Goal: Entertainment & Leisure: Consume media (video, audio)

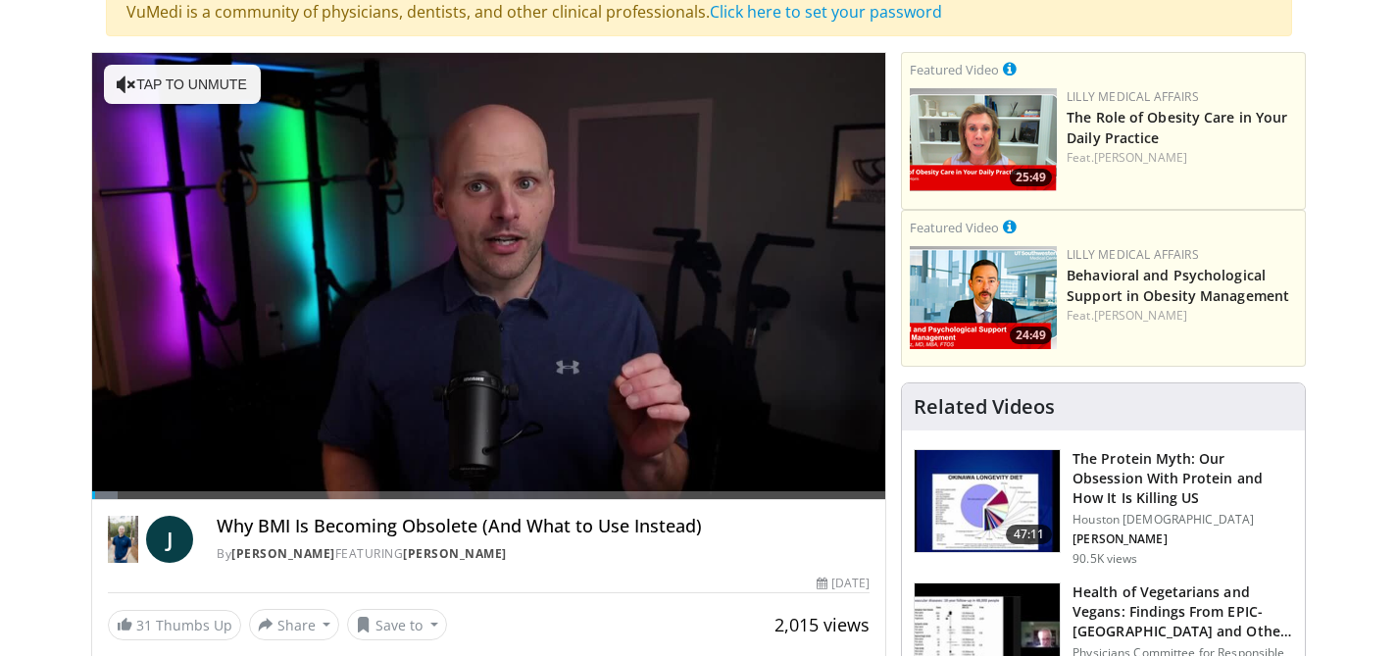
scroll to position [162, 0]
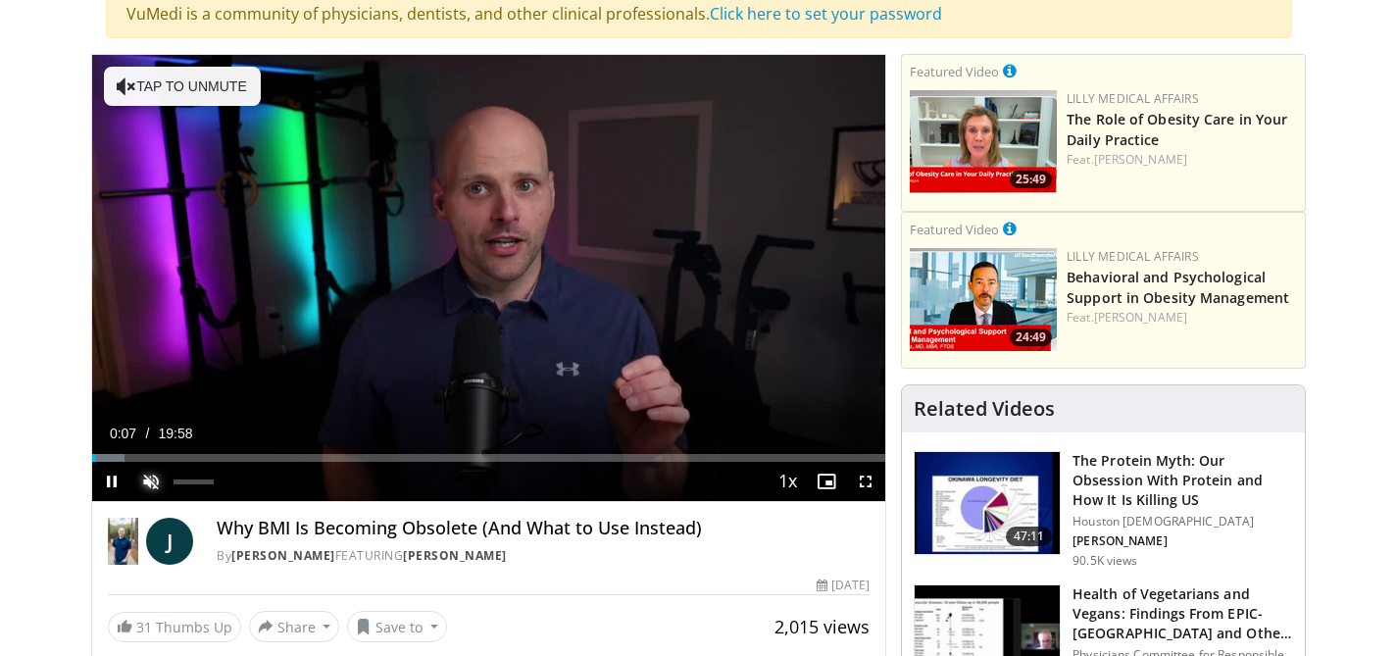
click at [153, 478] on span "Video Player" at bounding box center [150, 481] width 39 height 39
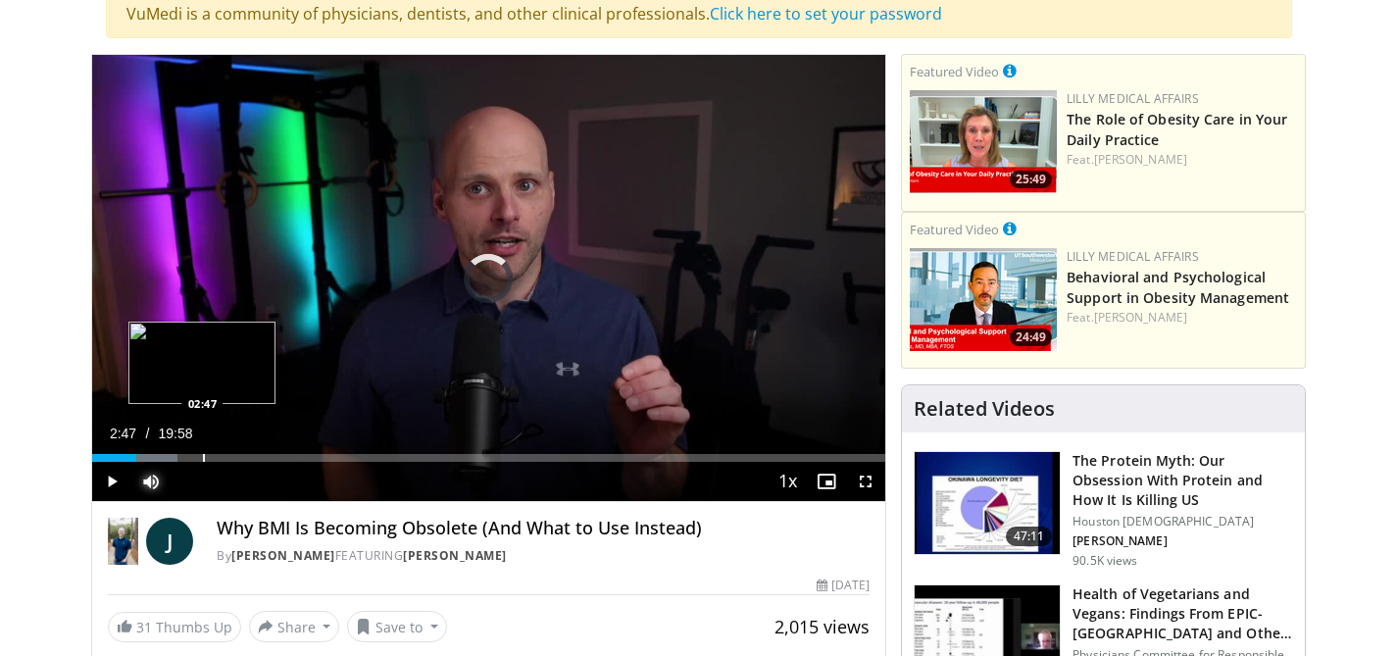
click at [203, 461] on div "Progress Bar" at bounding box center [204, 458] width 2 height 8
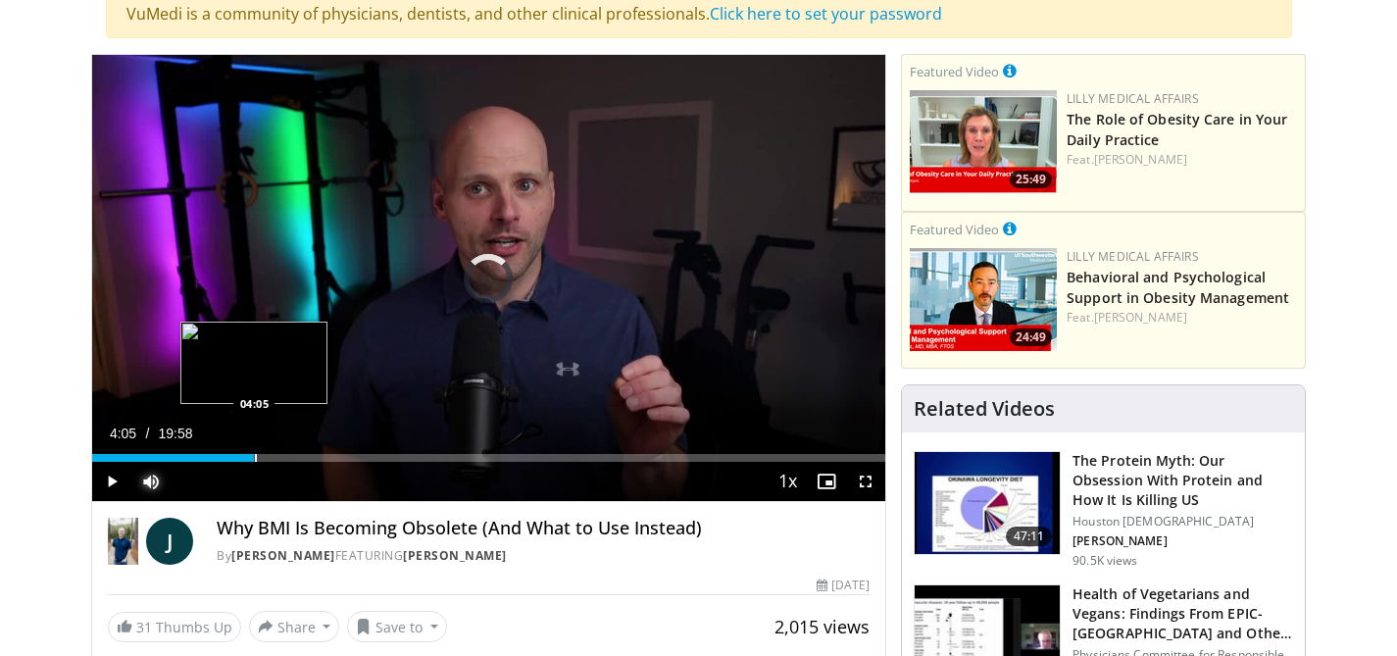
click at [255, 461] on div "Progress Bar" at bounding box center [256, 458] width 2 height 8
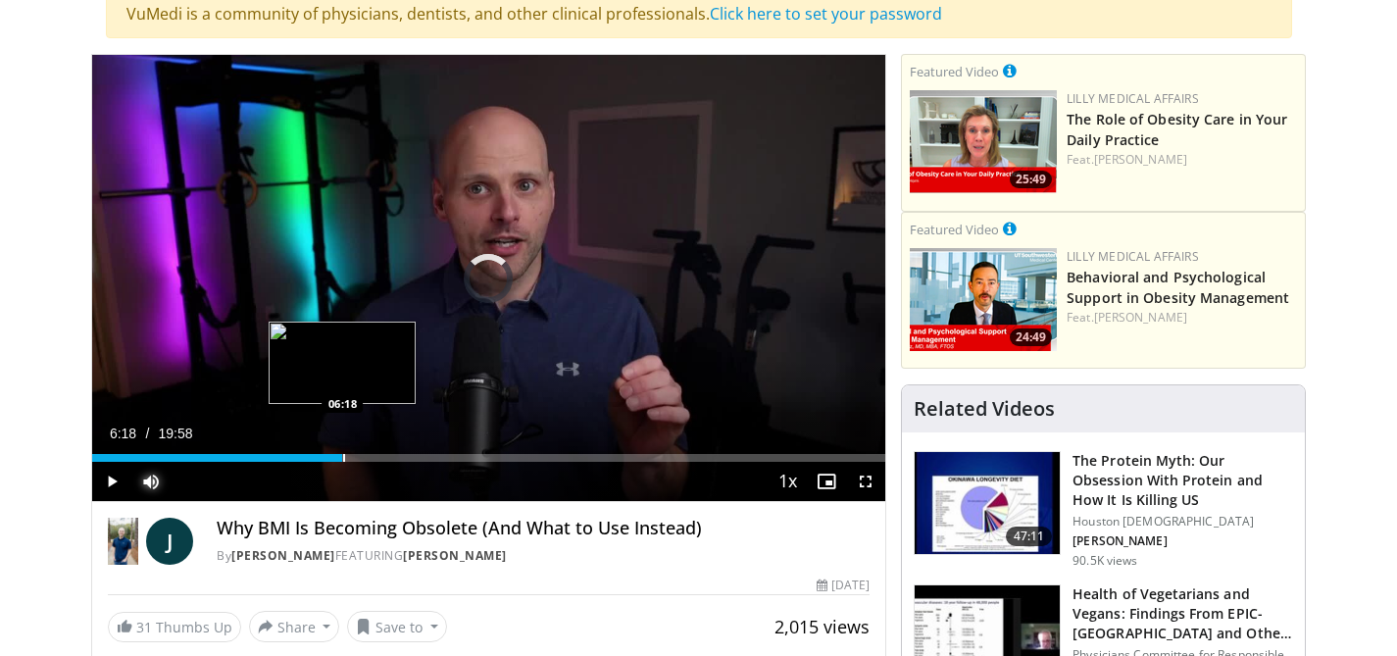
click at [342, 453] on div "Loaded : 26.49% 04:12 06:18" at bounding box center [489, 452] width 794 height 19
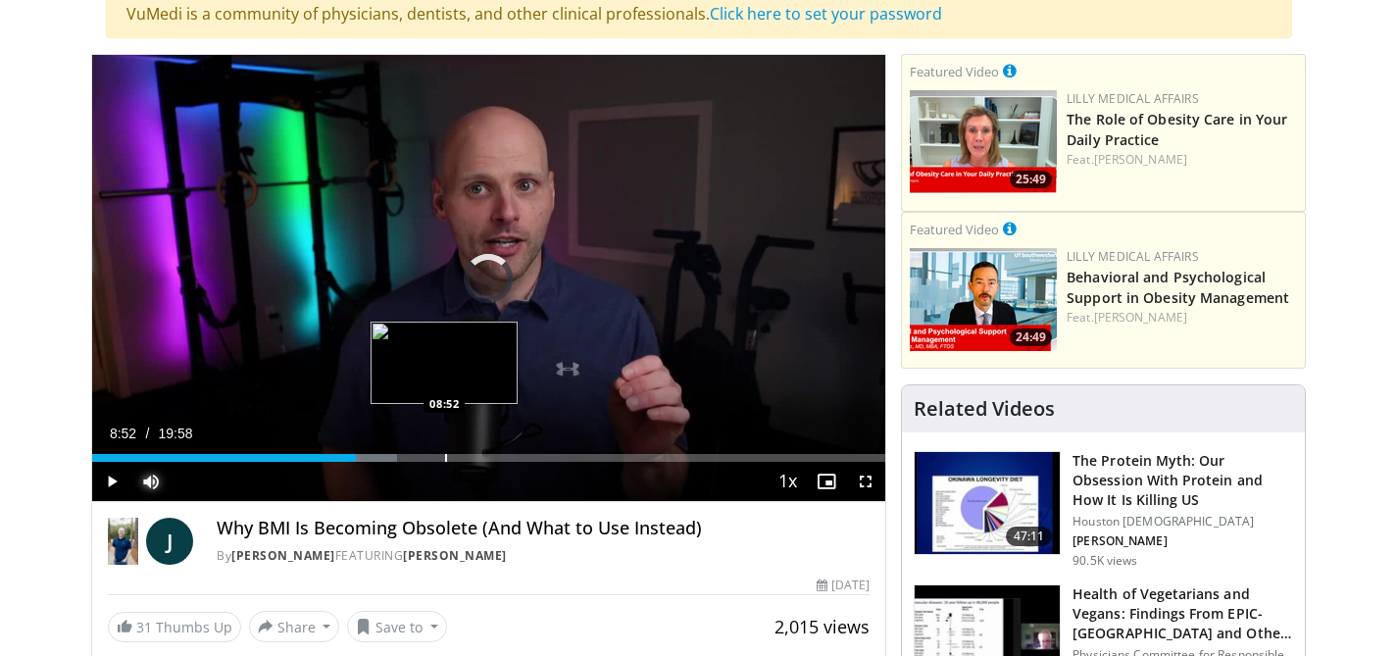
click at [445, 454] on div "Progress Bar" at bounding box center [446, 458] width 2 height 8
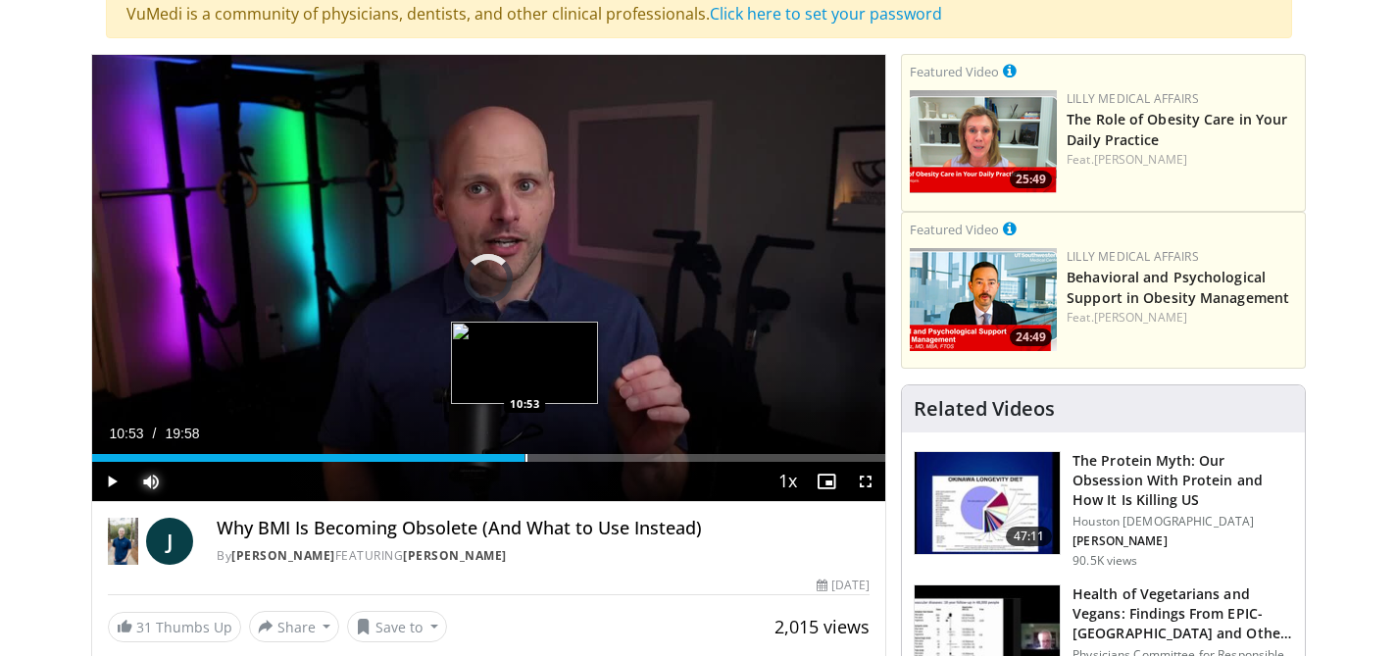
click at [525, 456] on div "Progress Bar" at bounding box center [526, 458] width 2 height 8
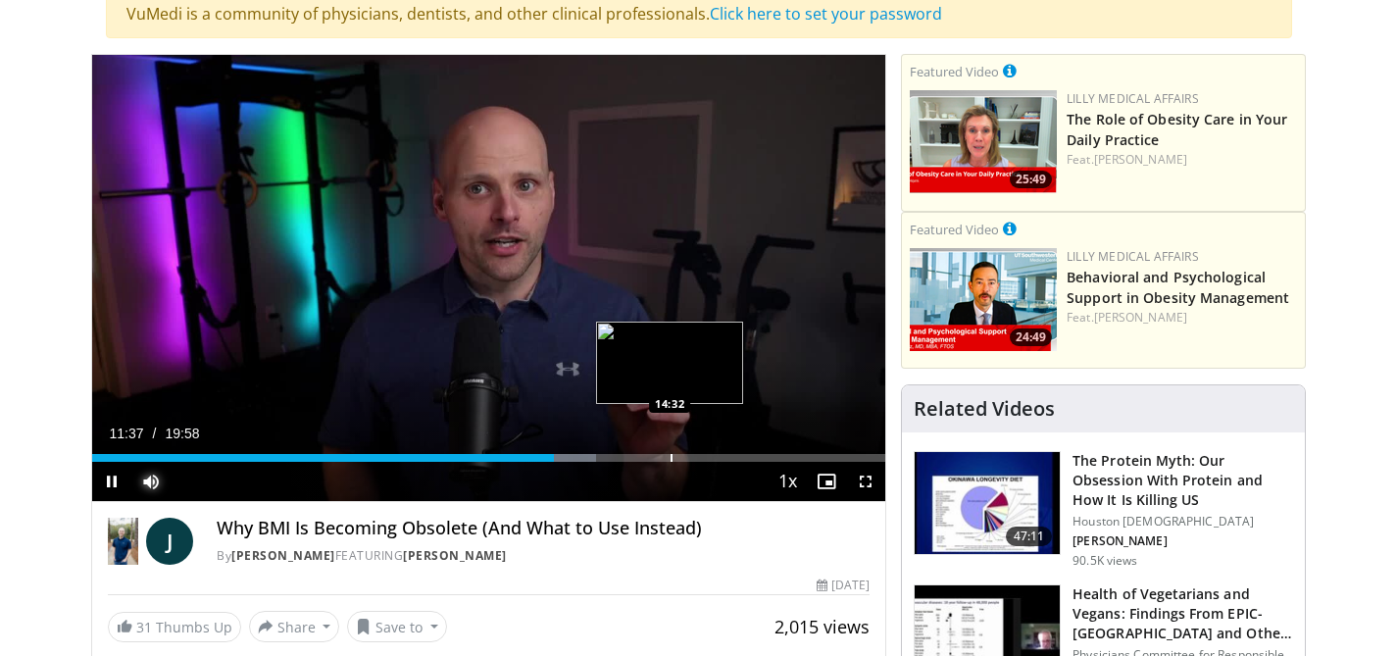
click at [671, 460] on div "Progress Bar" at bounding box center [672, 458] width 2 height 8
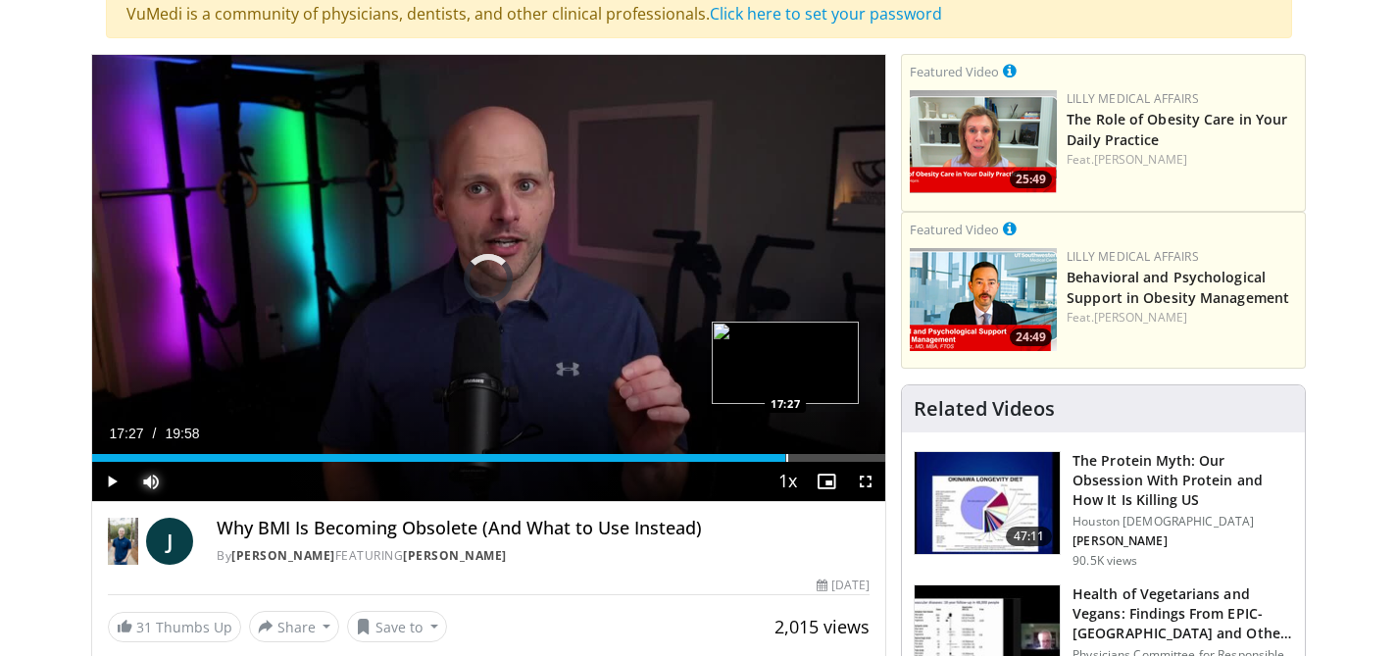
click at [785, 453] on div "Loaded : 78.54% 14:34 17:27" at bounding box center [489, 452] width 794 height 19
